Goal: Task Accomplishment & Management: Complete application form

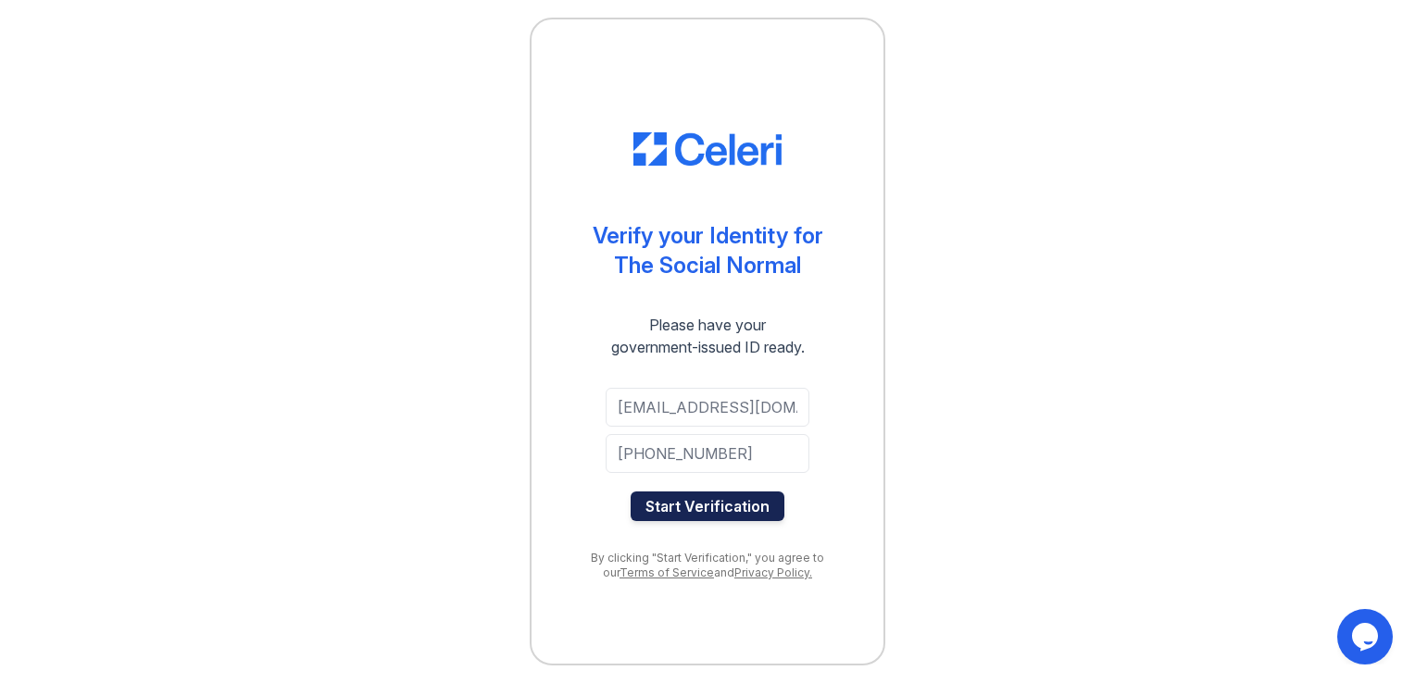
click at [705, 499] on button "Start Verification" at bounding box center [708, 507] width 154 height 30
